Goal: Book appointment/travel/reservation

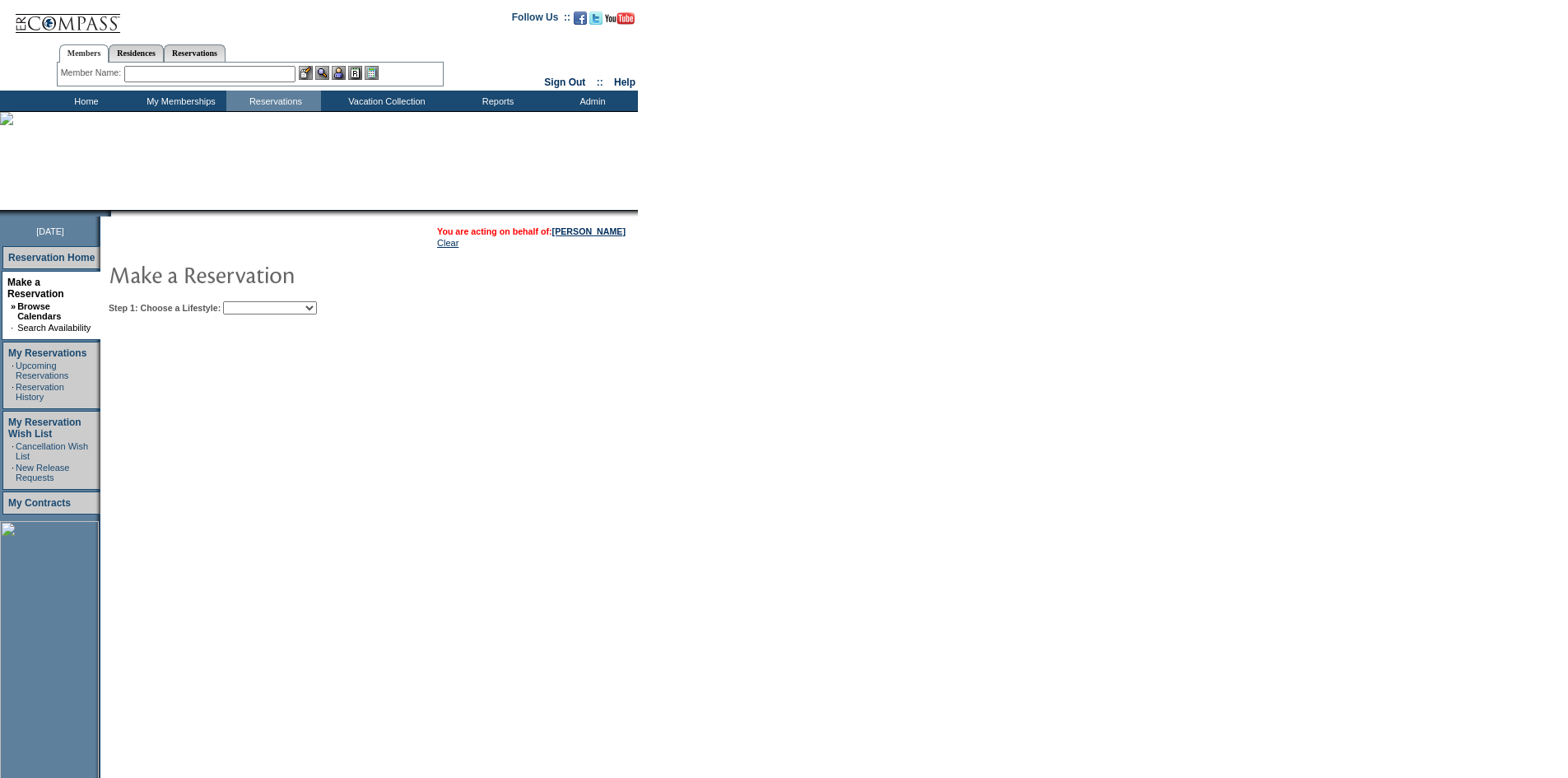
click at [307, 314] on select "Beach Leisure Metropolitan Mountain OIAL for Adventure OIAL for Couples OIAL fo…" at bounding box center [270, 308] width 94 height 13
select select "Beach"
click at [251, 303] on select "Beach Leisure Metropolitan Mountain OIAL for Adventure OIAL for Couples OIAL fo…" at bounding box center [270, 308] width 94 height 13
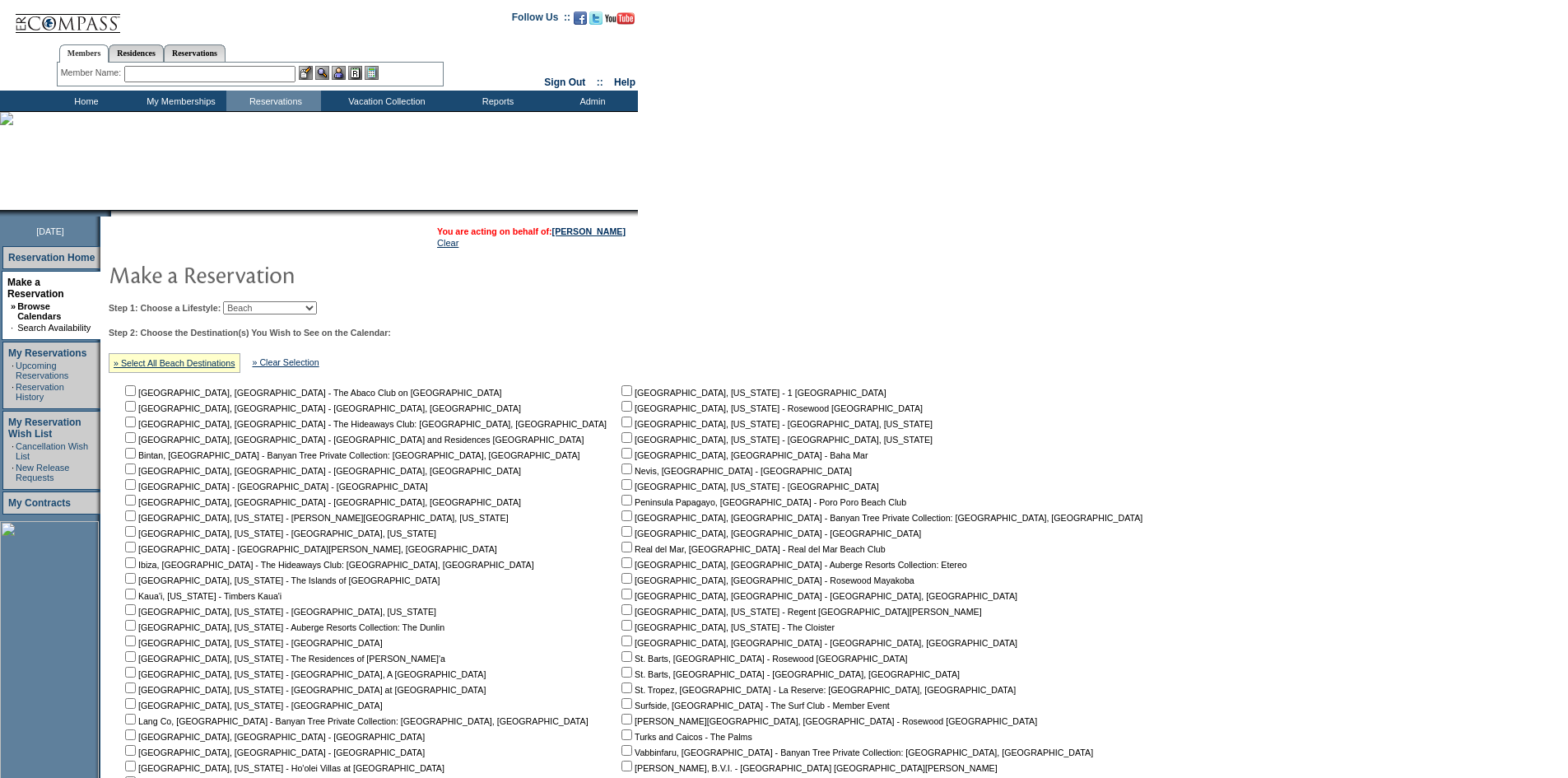
click at [208, 394] on nobr "[GEOGRAPHIC_DATA], [GEOGRAPHIC_DATA] - The Abaco Club on [GEOGRAPHIC_DATA]" at bounding box center [312, 392] width 380 height 10
click at [136, 392] on input "checkbox" at bounding box center [130, 391] width 10 height 10
checkbox input "true"
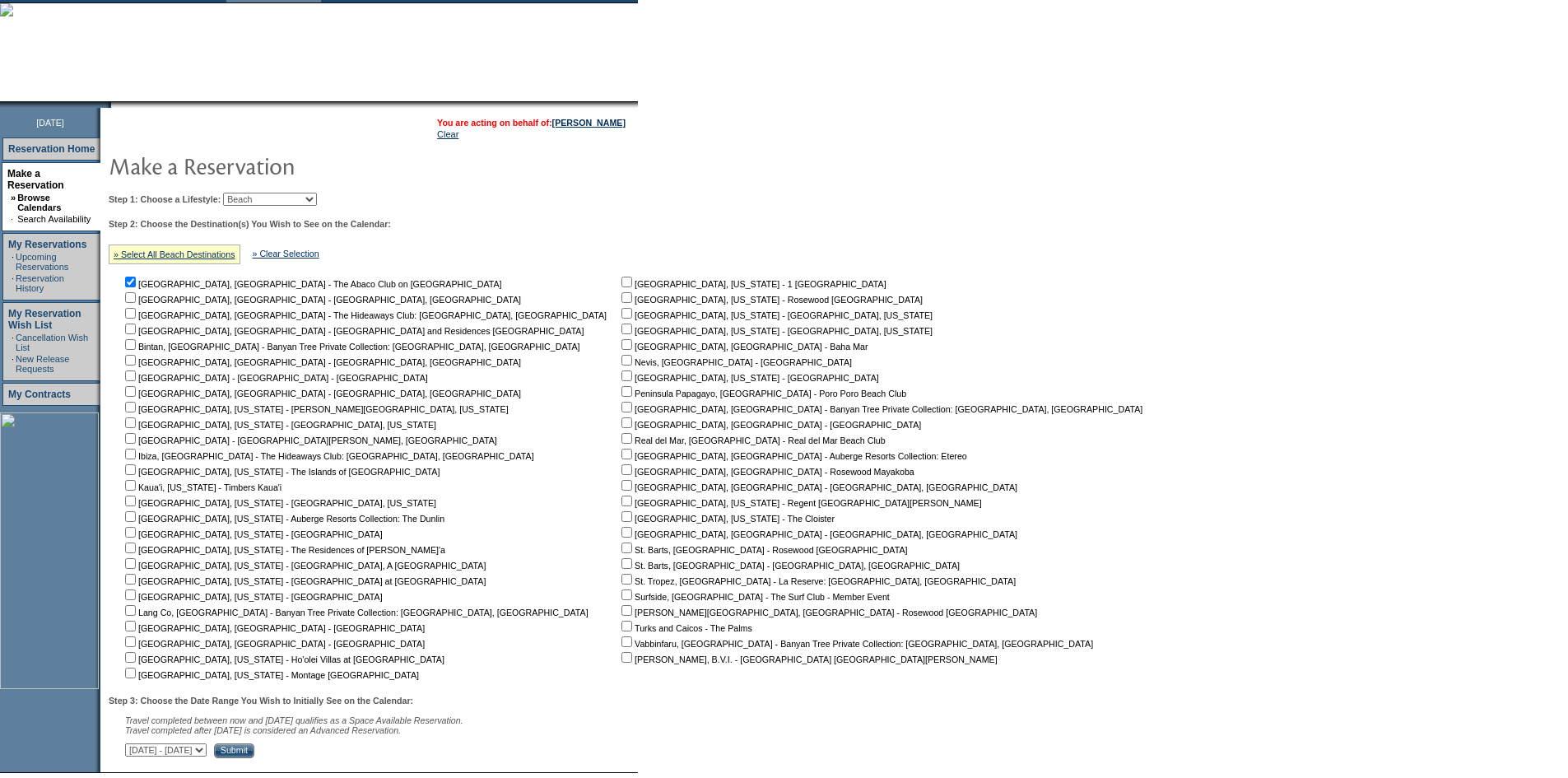
scroll to position [221, 0]
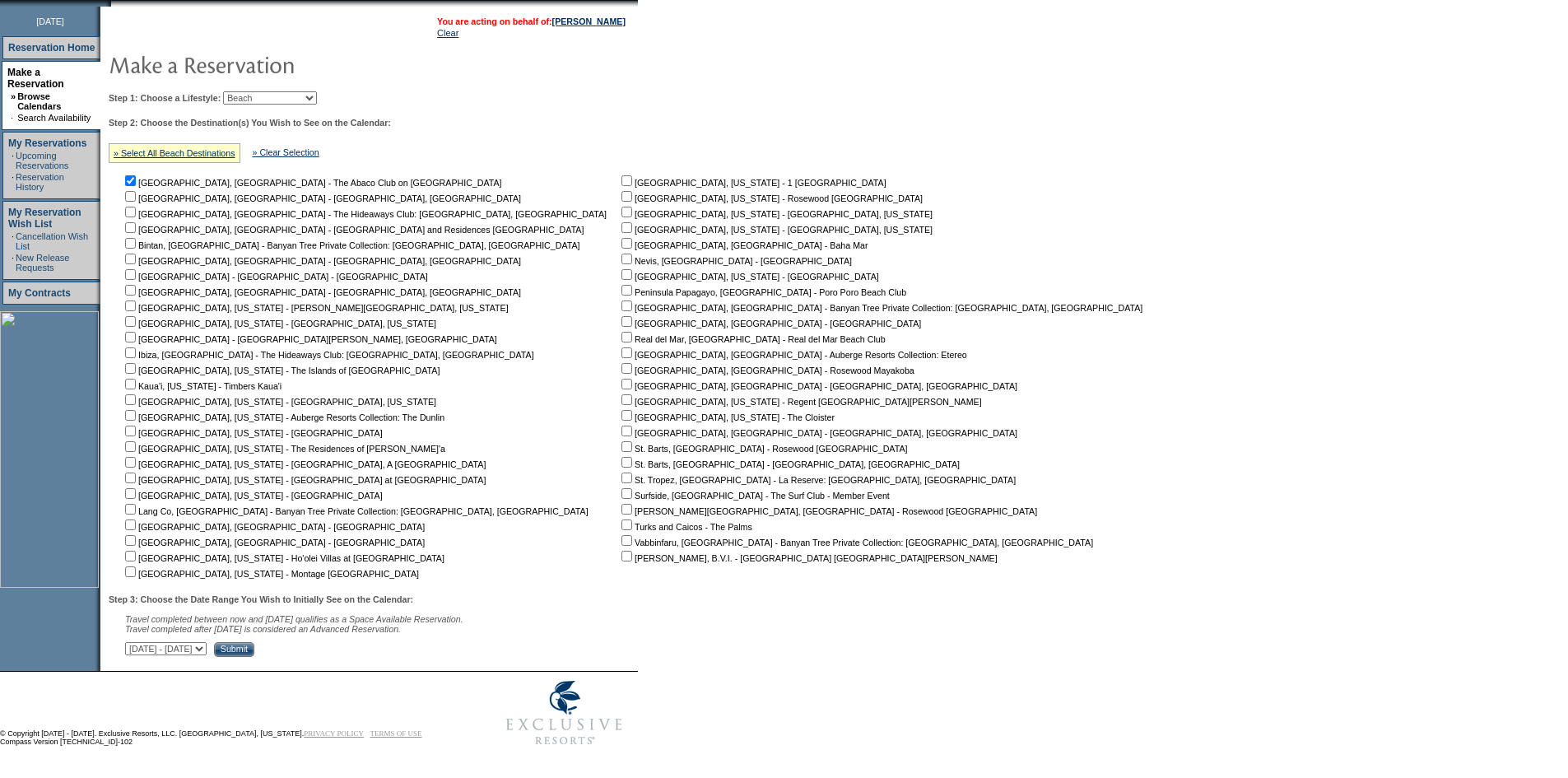
click at [207, 642] on select "September 2, 2025 - October 17, 2025 October 18, 2025 - December 1, 2025 Decemb…" at bounding box center [165, 648] width 81 height 13
select select "5/31/2026|7/14/2026"
click at [134, 642] on select "September 2, 2025 - October 17, 2025 October 18, 2025 - December 1, 2025 Decemb…" at bounding box center [165, 648] width 81 height 13
click at [255, 643] on input "Submit" at bounding box center [234, 649] width 41 height 15
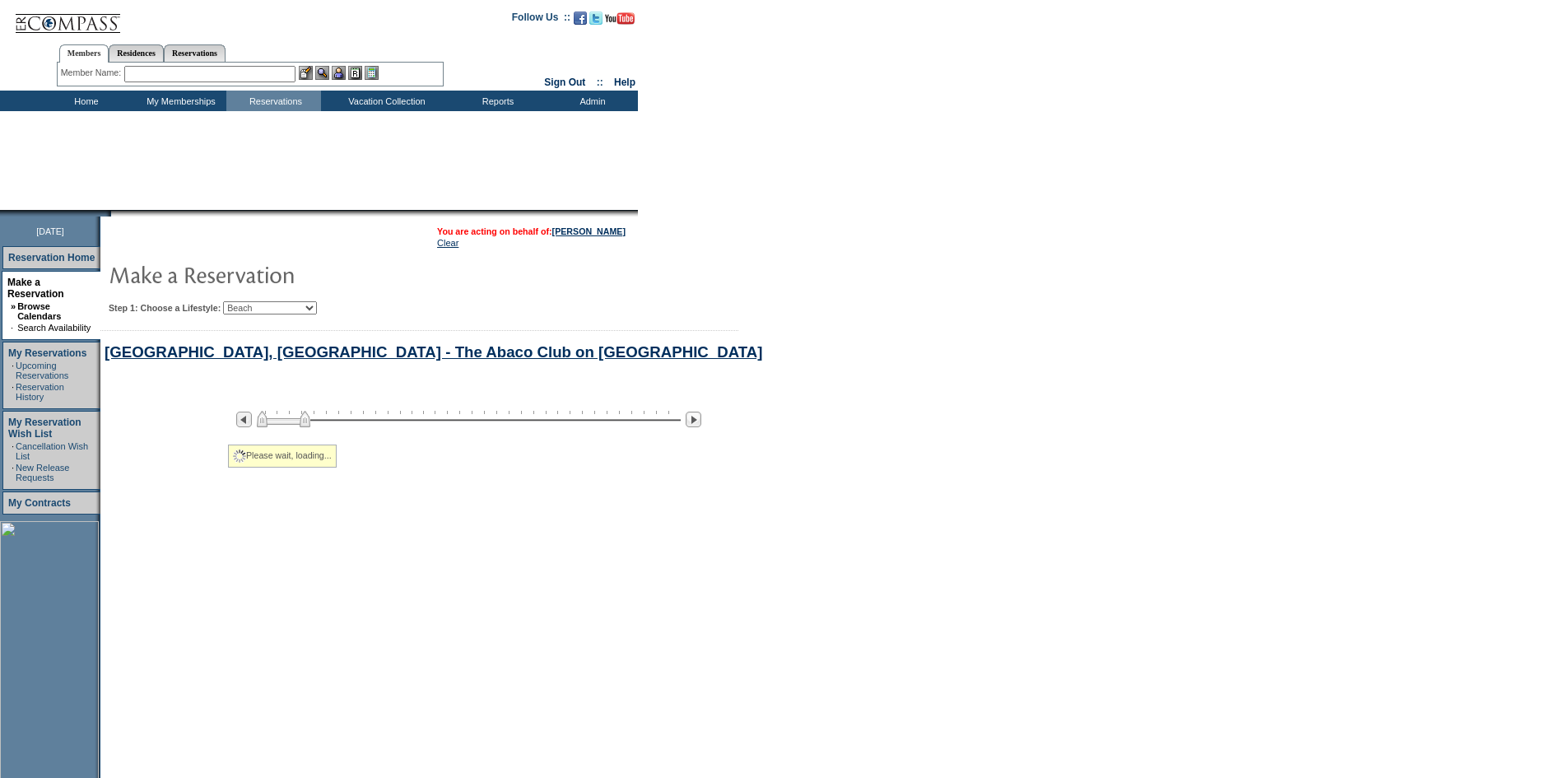
select select "Beach"
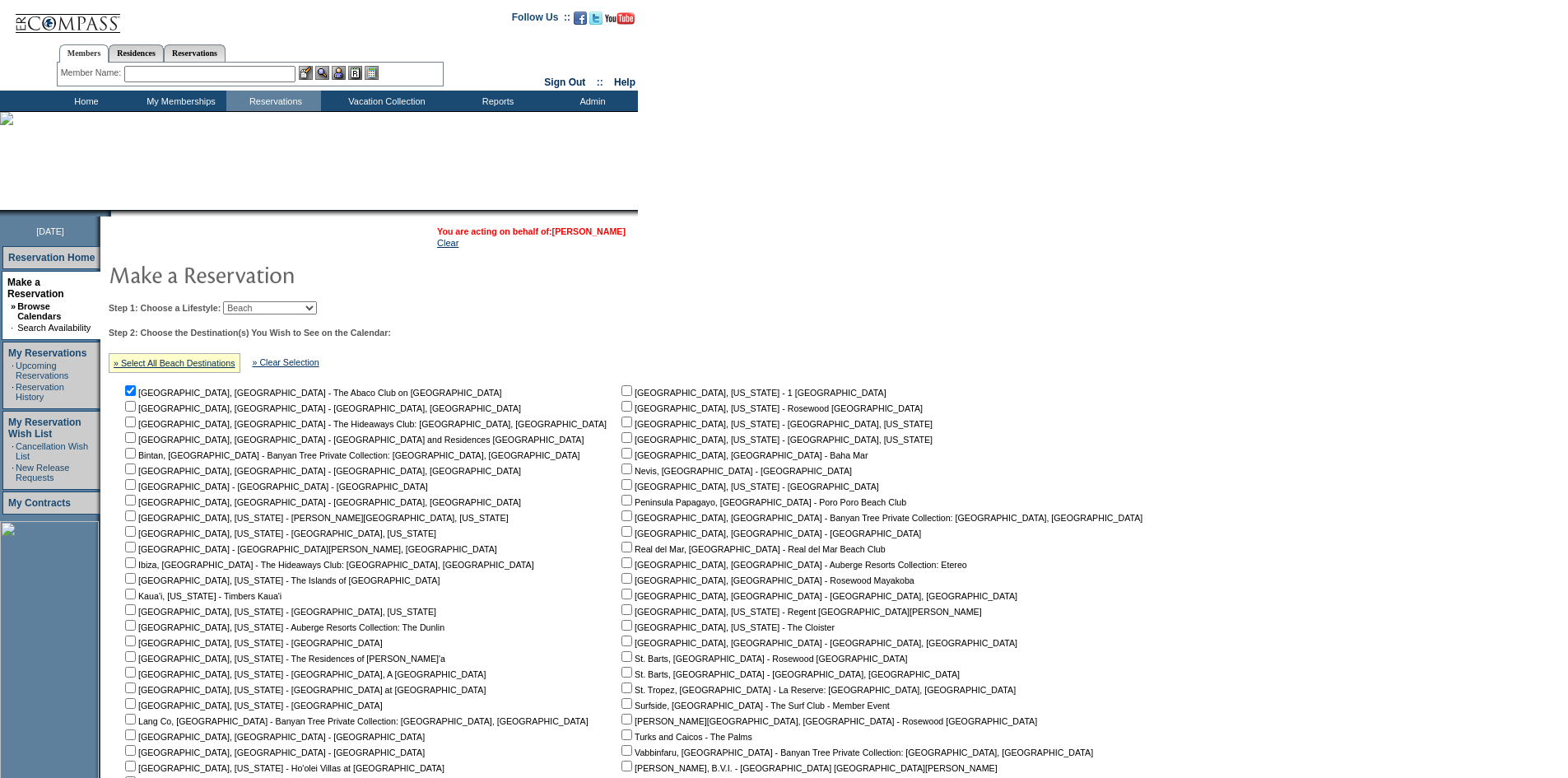
click at [580, 228] on link "[PERSON_NAME]" at bounding box center [589, 230] width 74 height 10
